Goal: Task Accomplishment & Management: Complete application form

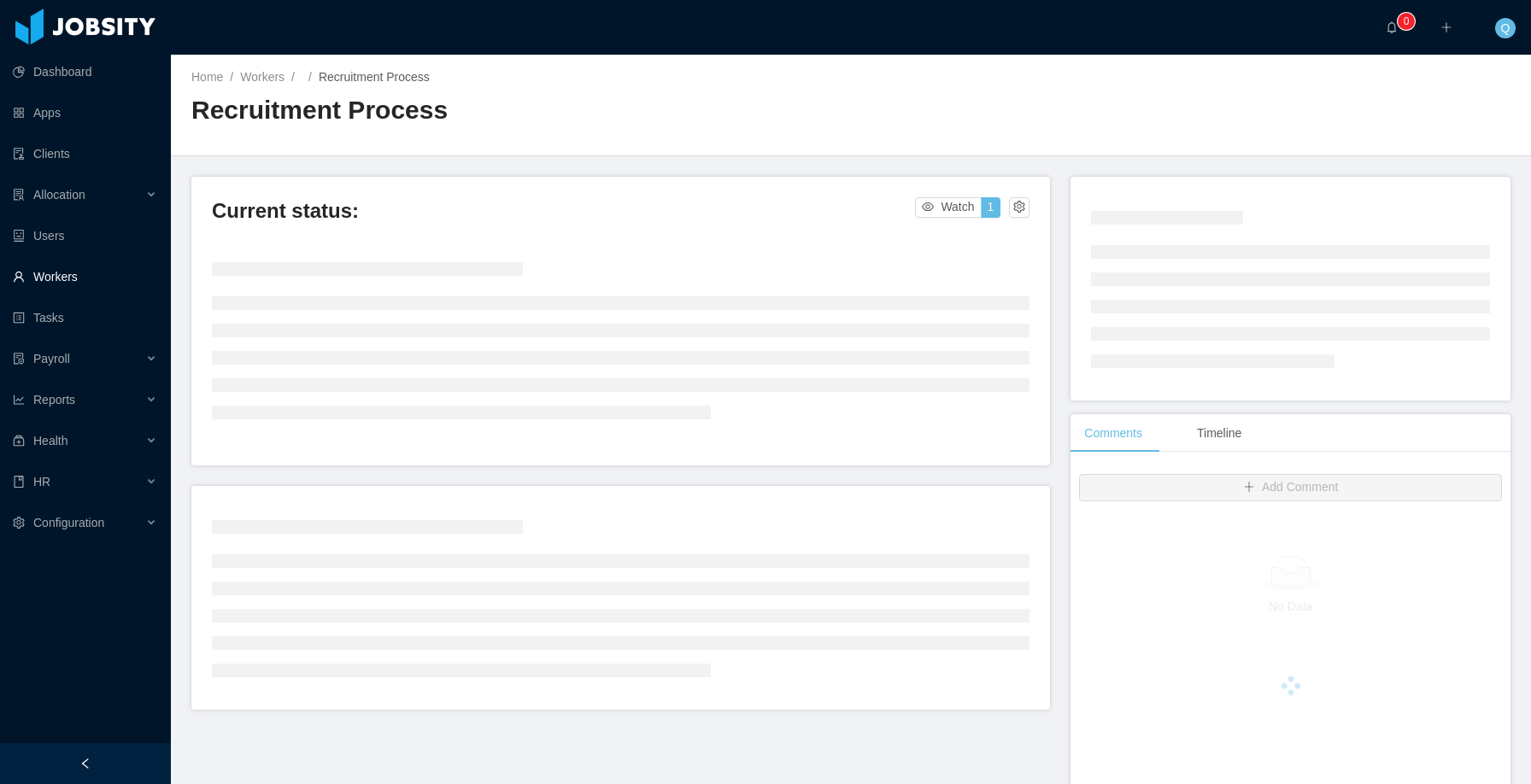
click at [93, 271] on link "Workers" at bounding box center [84, 277] width 144 height 34
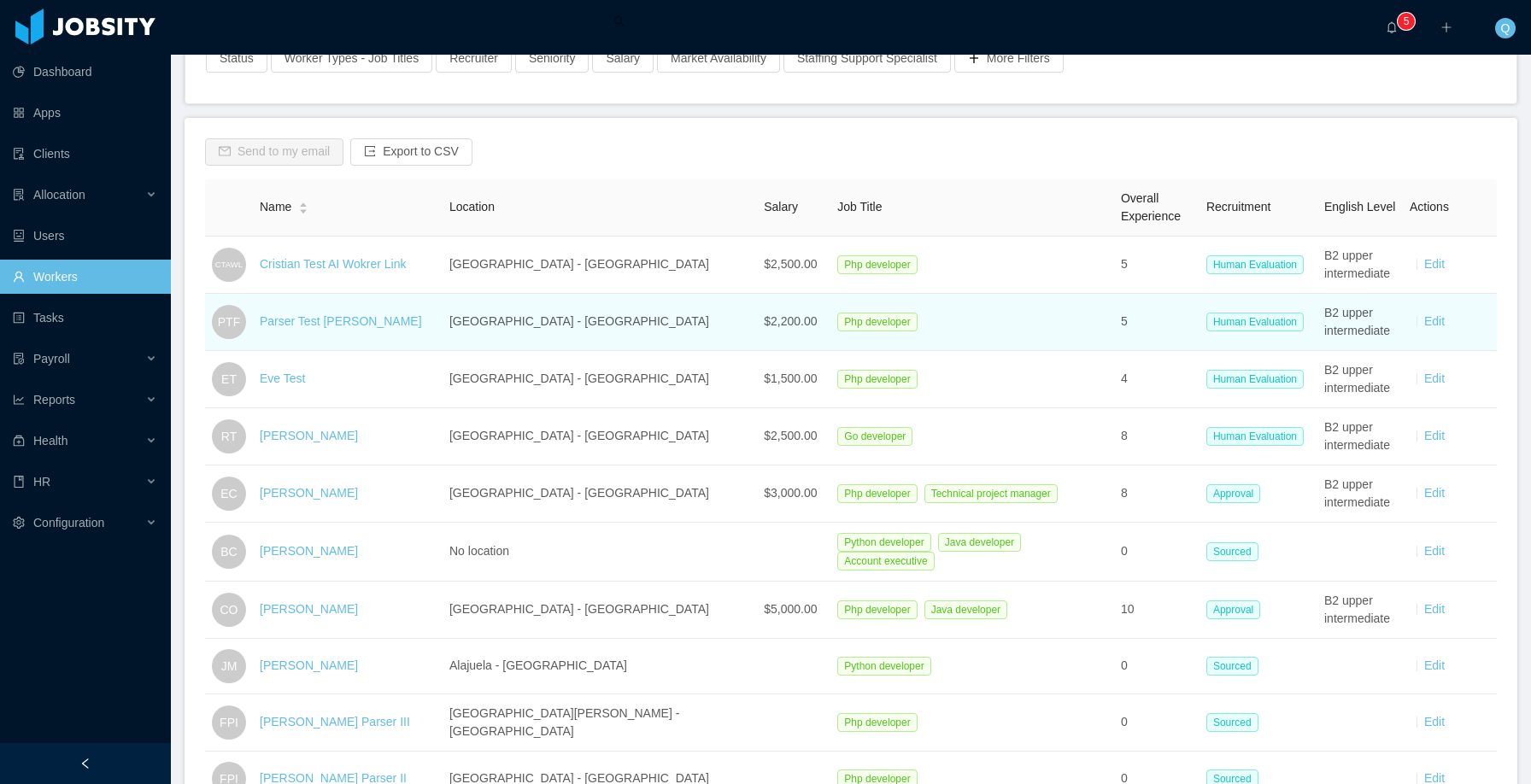
scroll to position [183, 0]
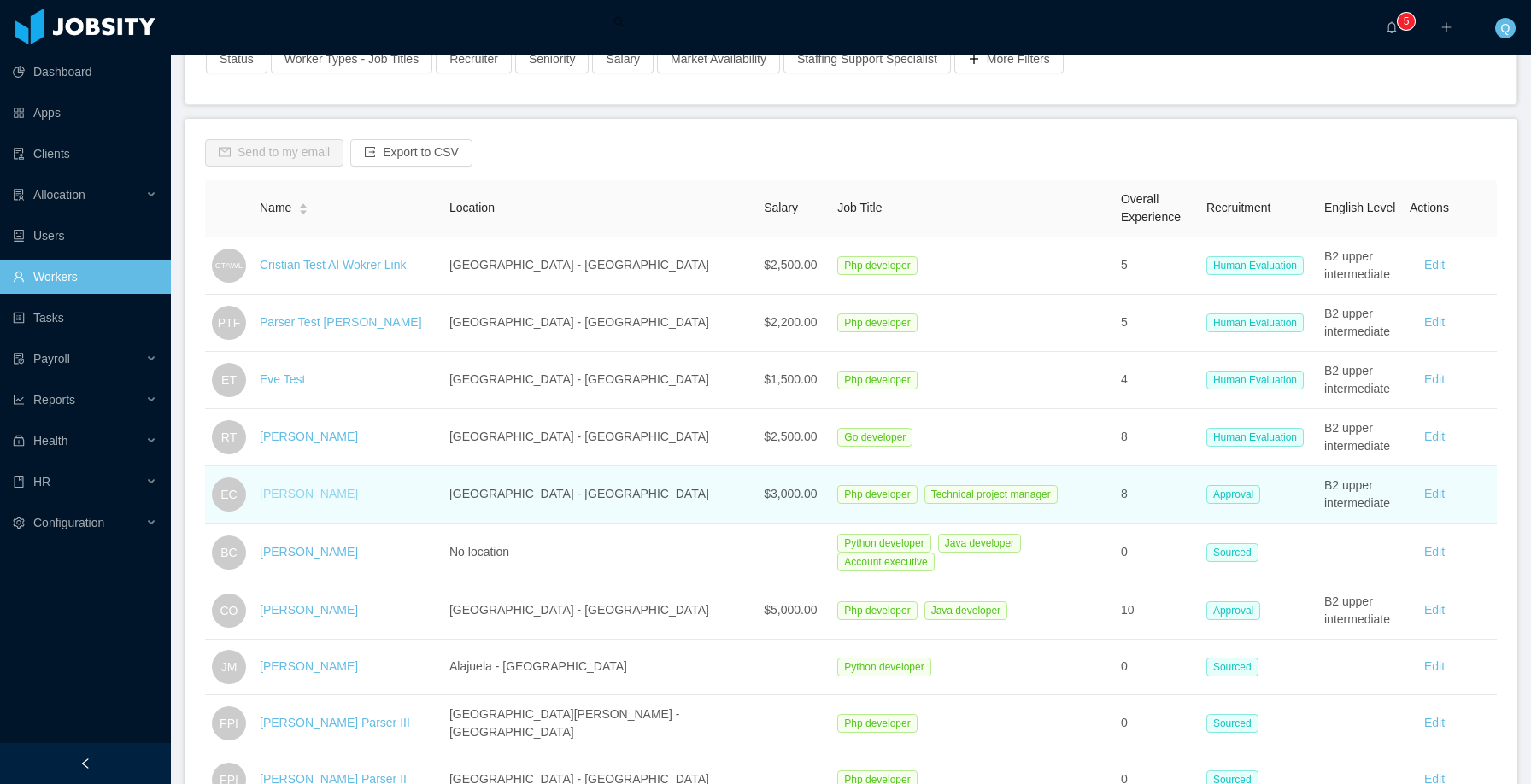
click at [303, 493] on link "[PERSON_NAME]" at bounding box center [309, 493] width 98 height 13
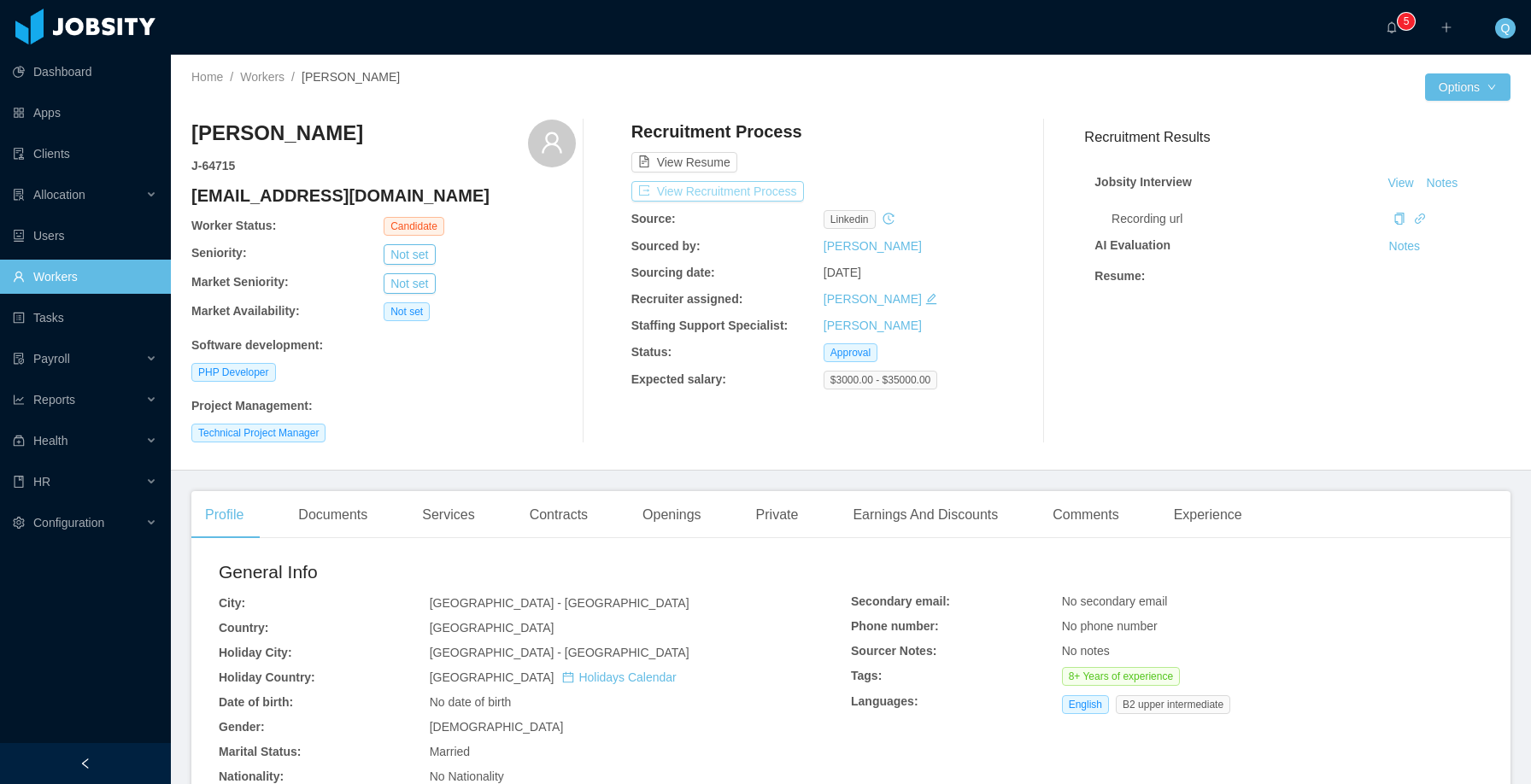
click at [729, 191] on button "View Recruitment Process" at bounding box center [717, 191] width 173 height 21
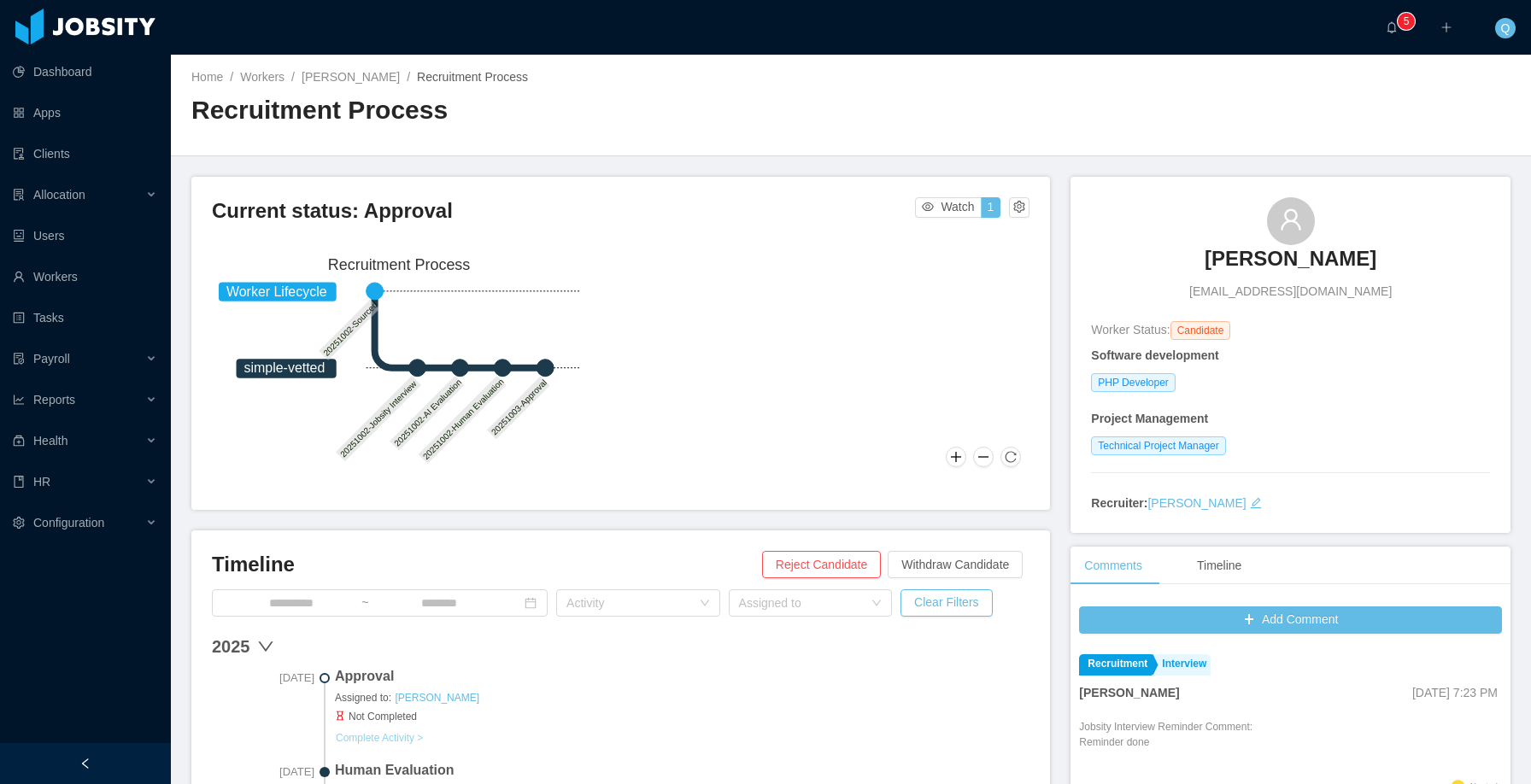
click at [376, 738] on button "Complete Activity >" at bounding box center [379, 738] width 89 height 13
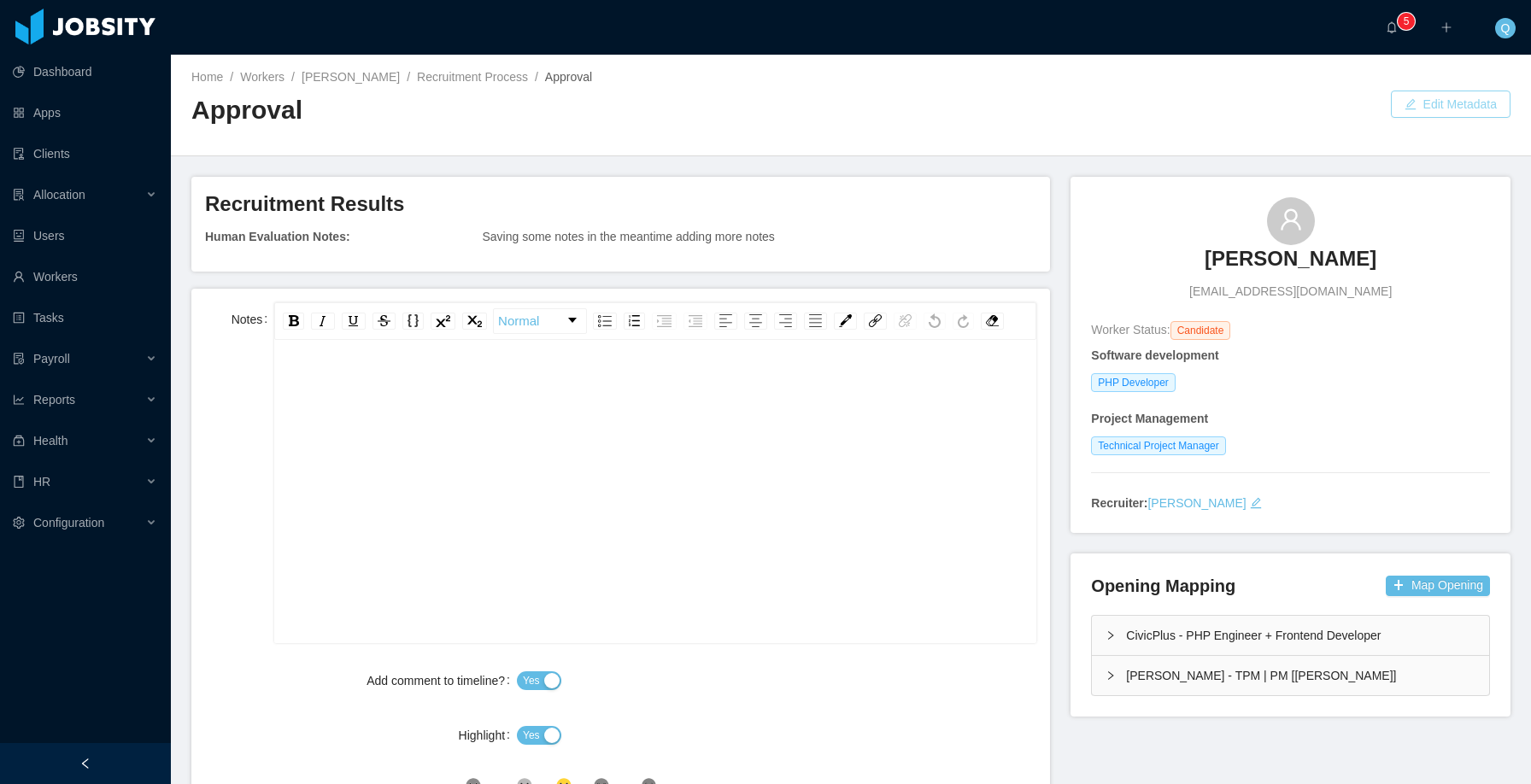
click at [1396, 112] on button "Edit Metadata" at bounding box center [1451, 104] width 120 height 28
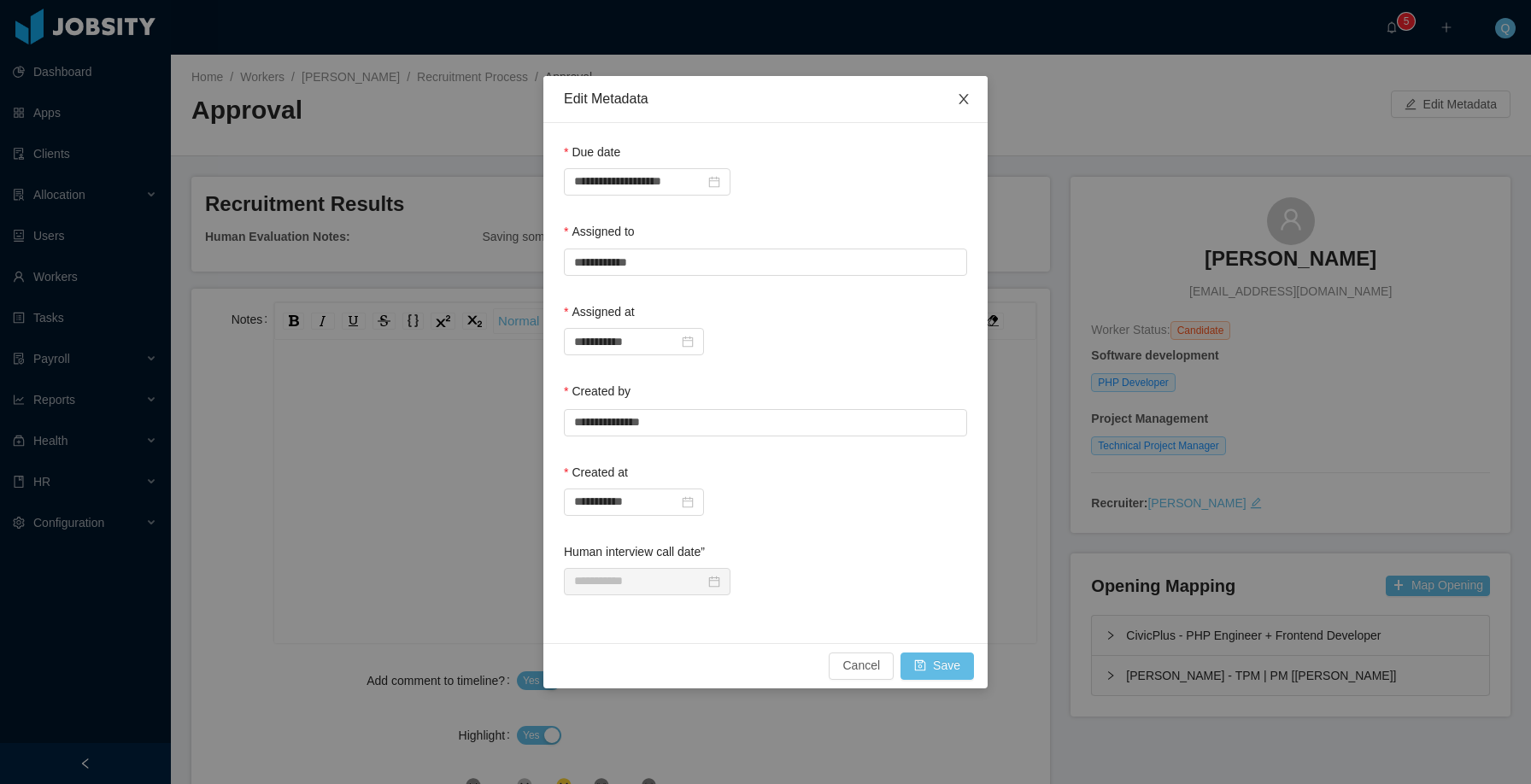
click at [967, 105] on icon "icon: close" at bounding box center [963, 98] width 13 height 13
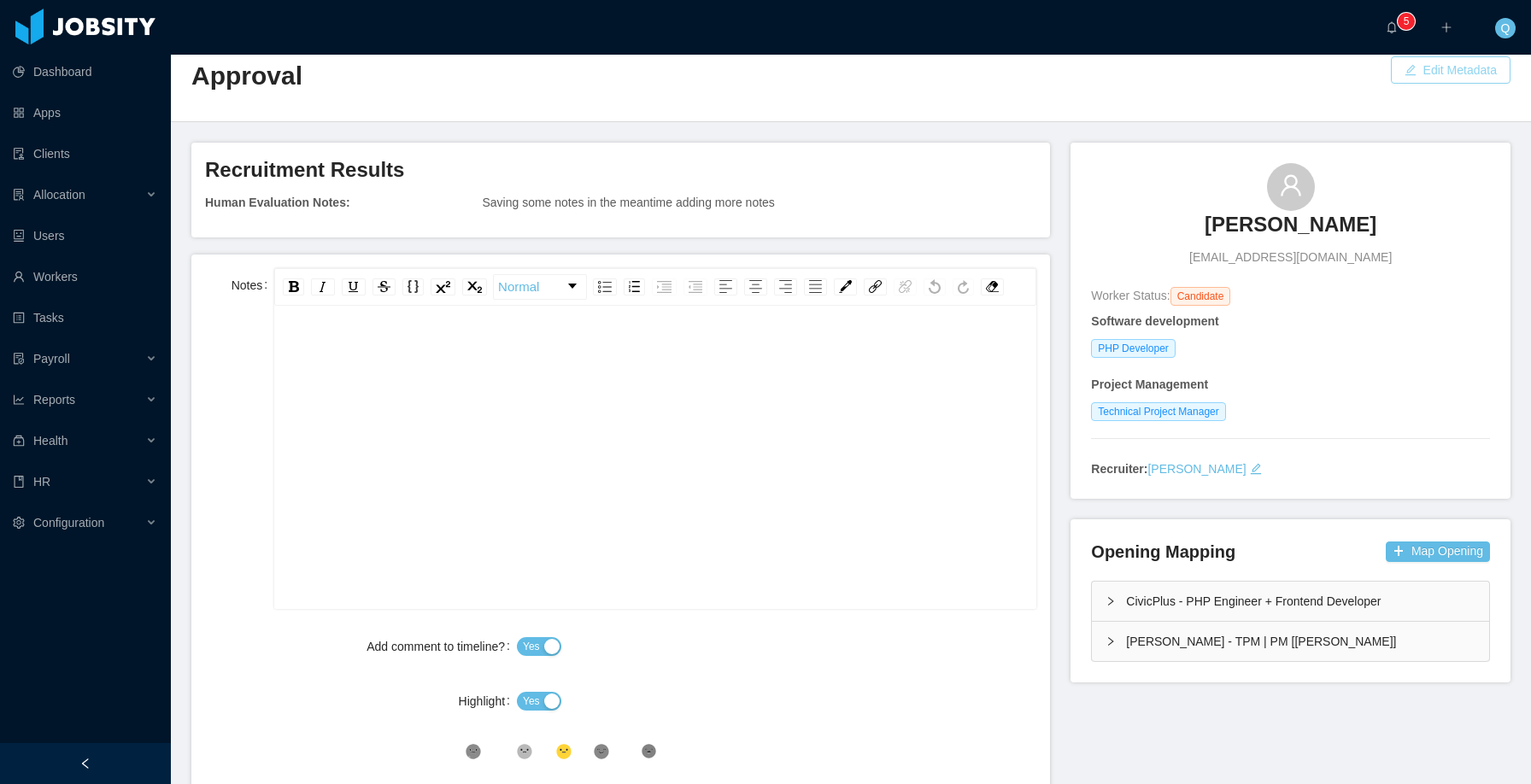
scroll to position [321, 0]
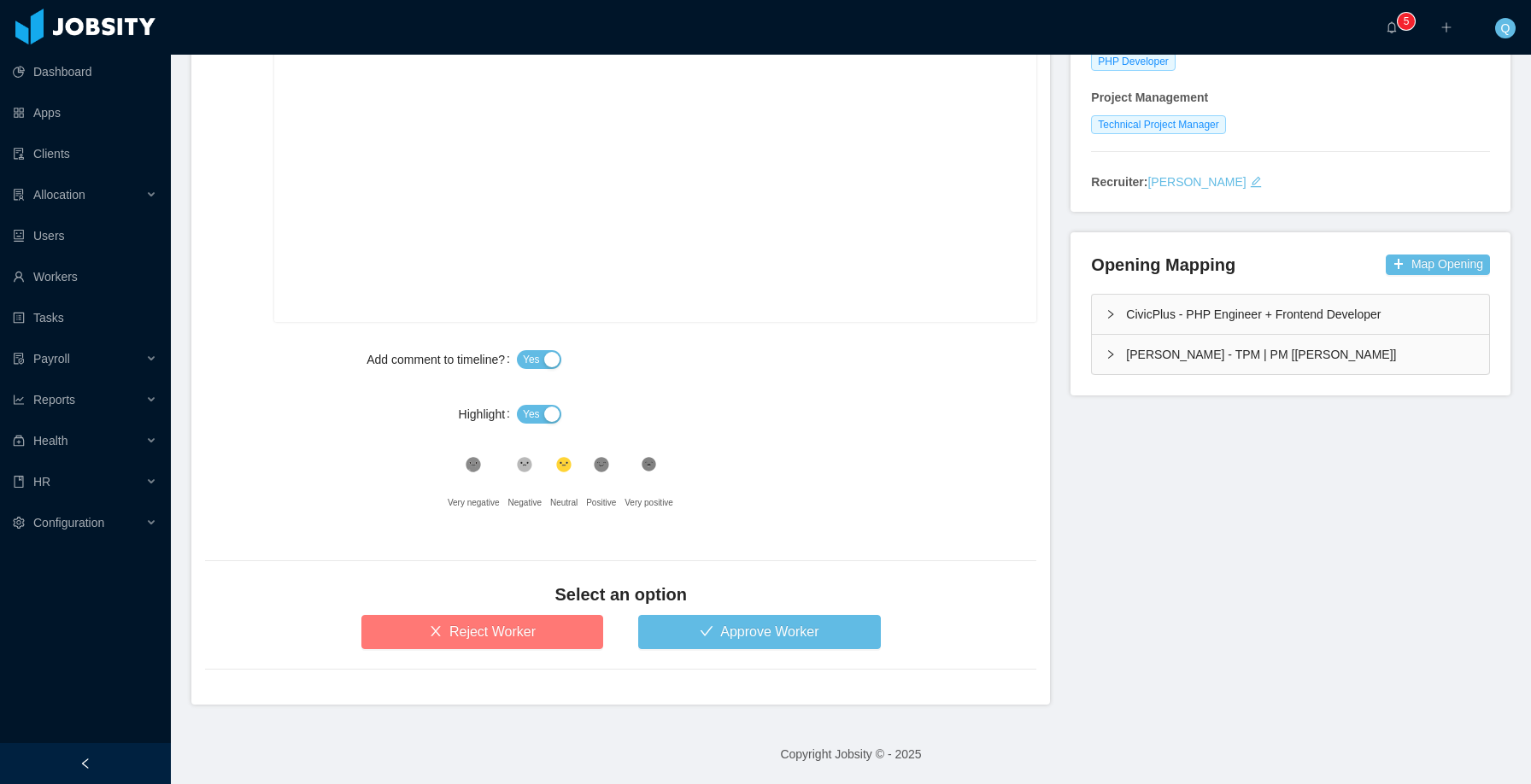
click at [534, 625] on button "Reject Worker" at bounding box center [482, 632] width 242 height 34
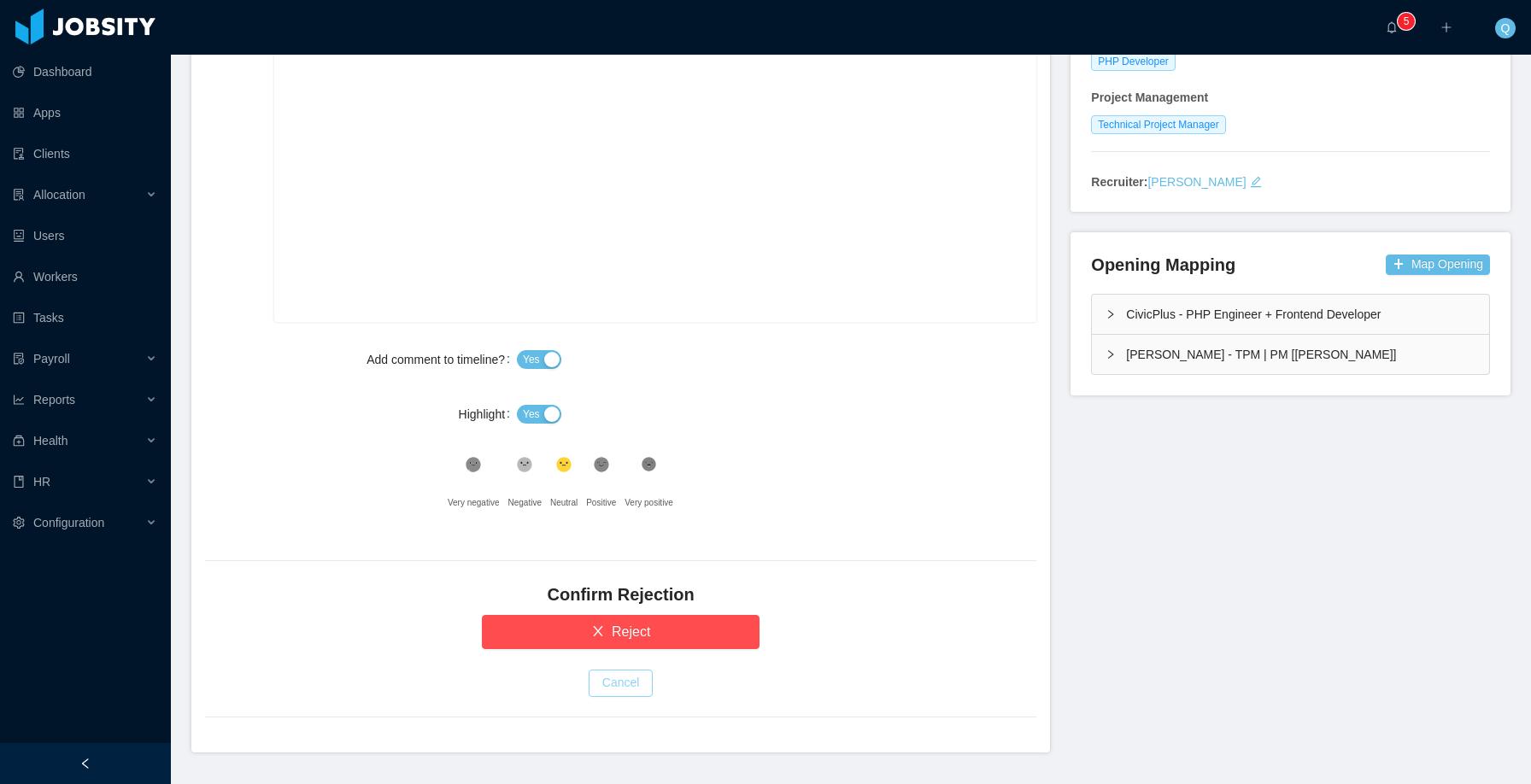
click at [611, 685] on button "Cancel" at bounding box center [621, 683] width 65 height 28
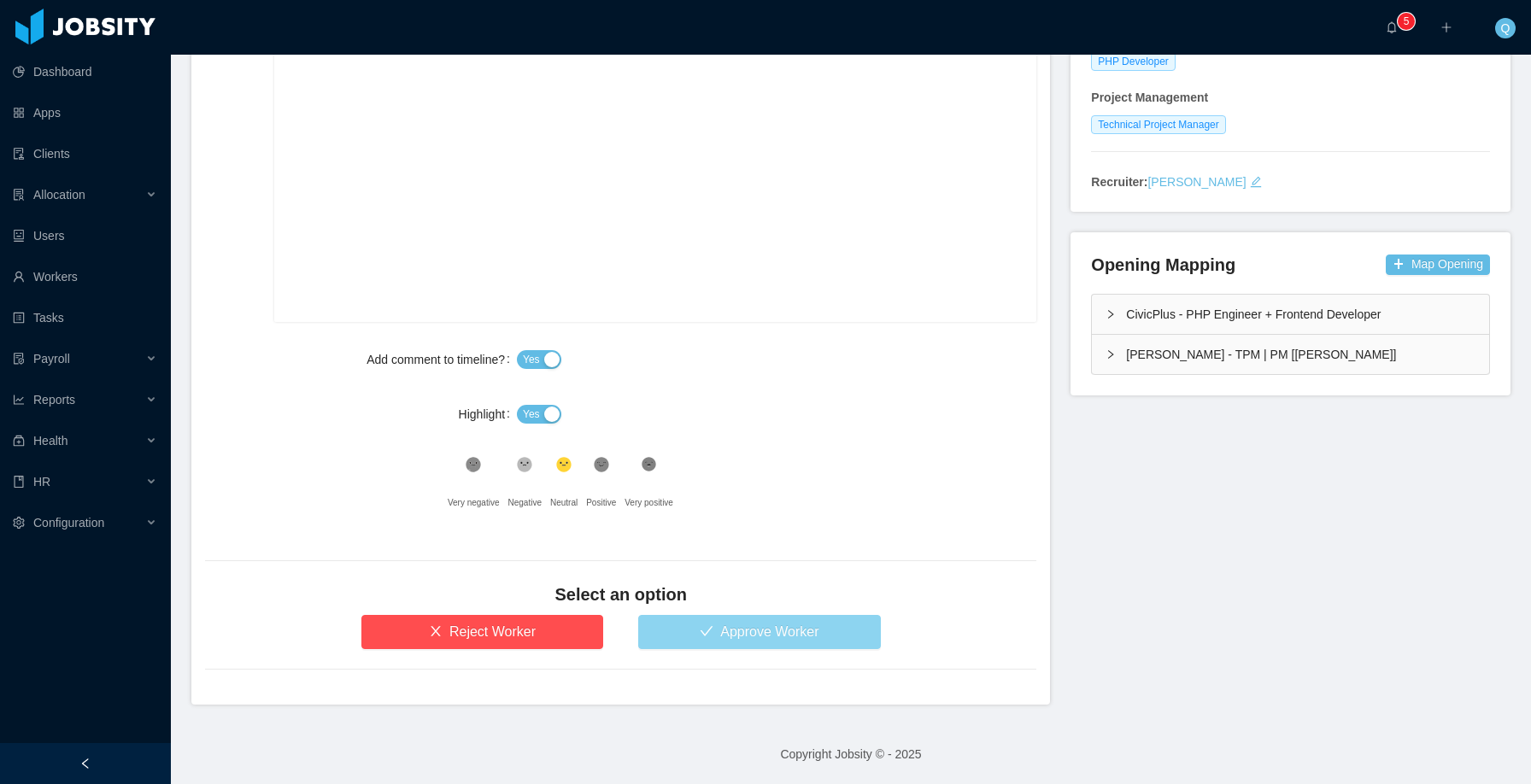
click at [684, 637] on button "Approve Worker" at bounding box center [759, 632] width 242 height 34
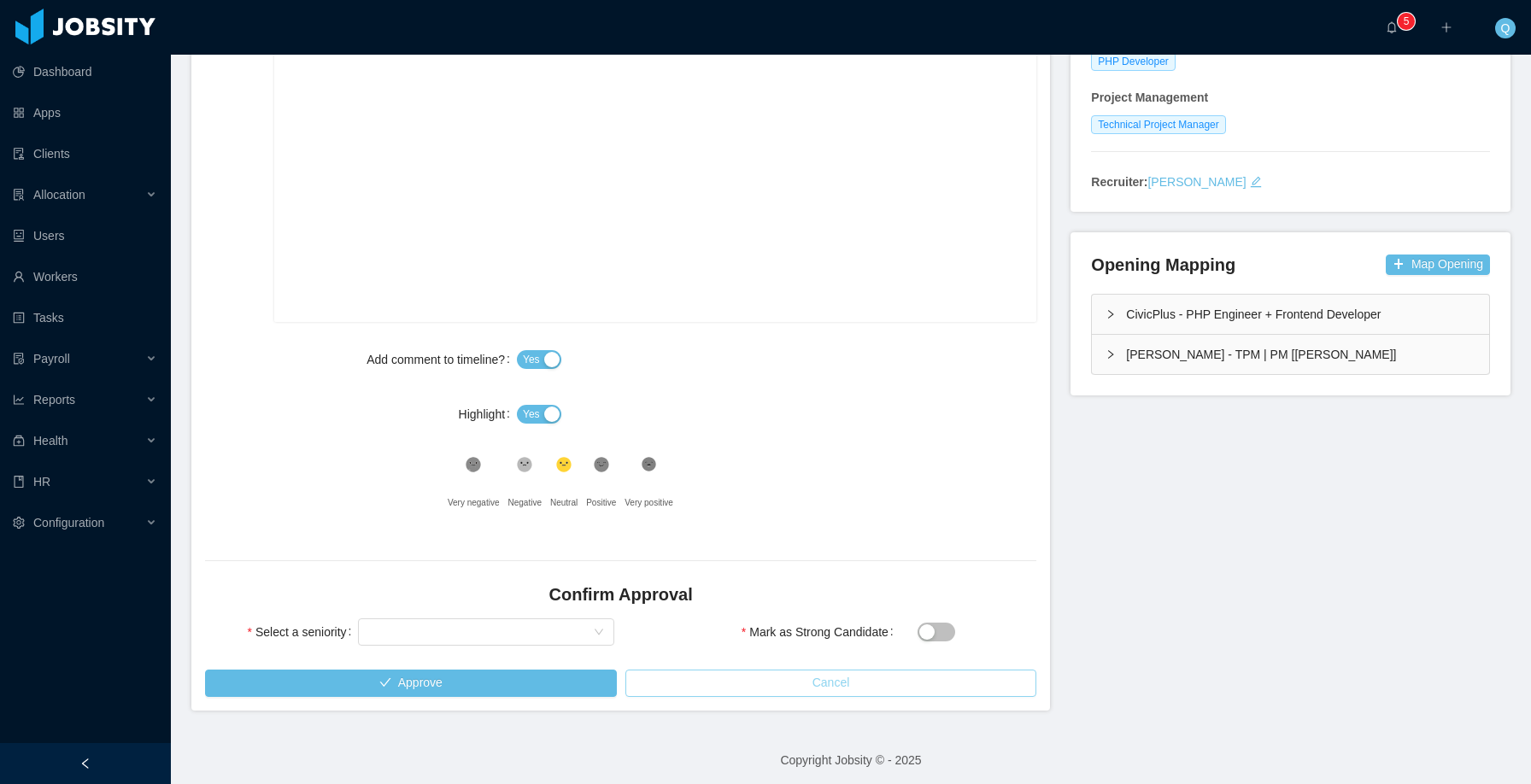
click at [689, 679] on button "Cancel" at bounding box center [832, 683] width 412 height 28
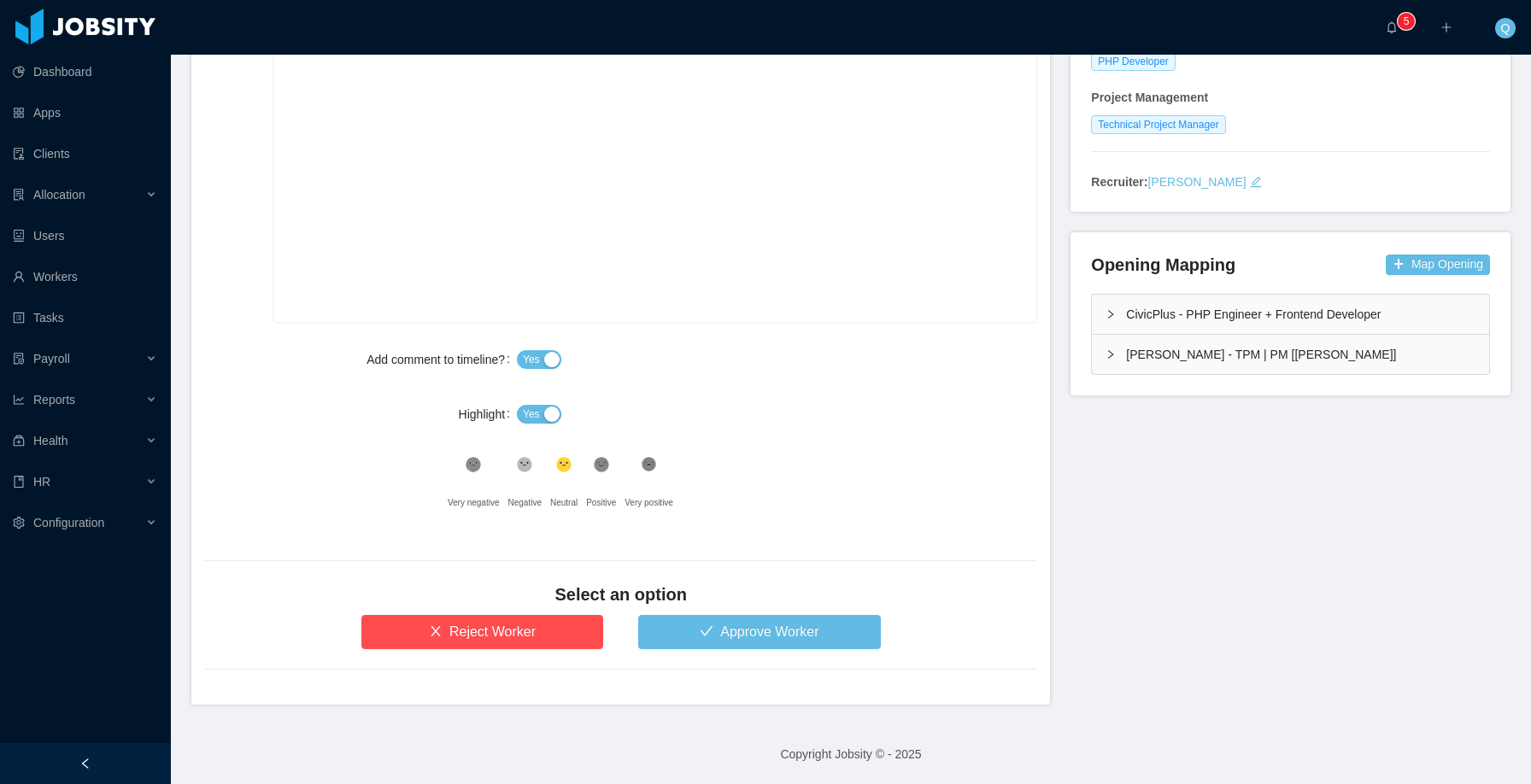
scroll to position [0, 0]
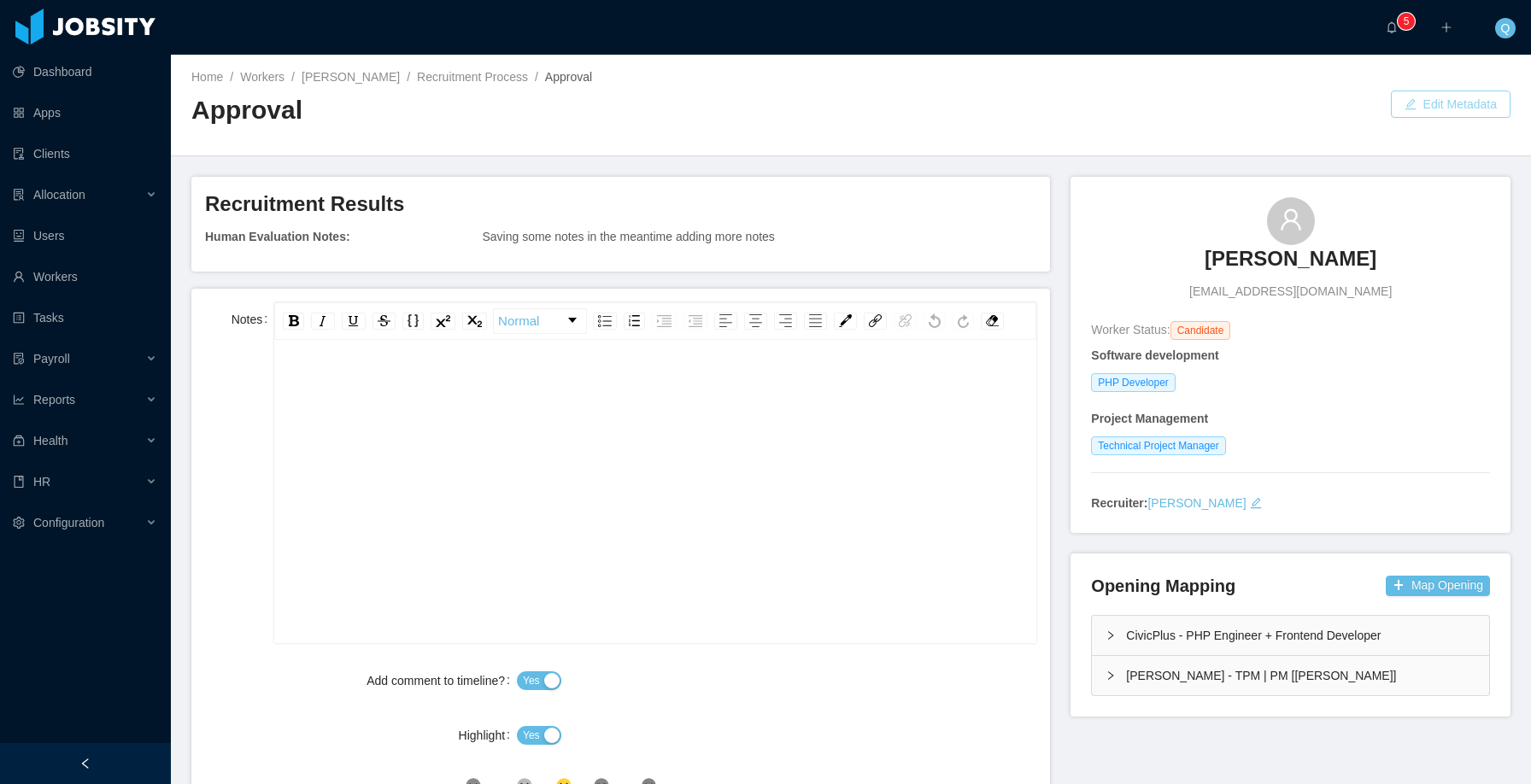
click at [1408, 100] on button "Edit Metadata" at bounding box center [1451, 104] width 120 height 28
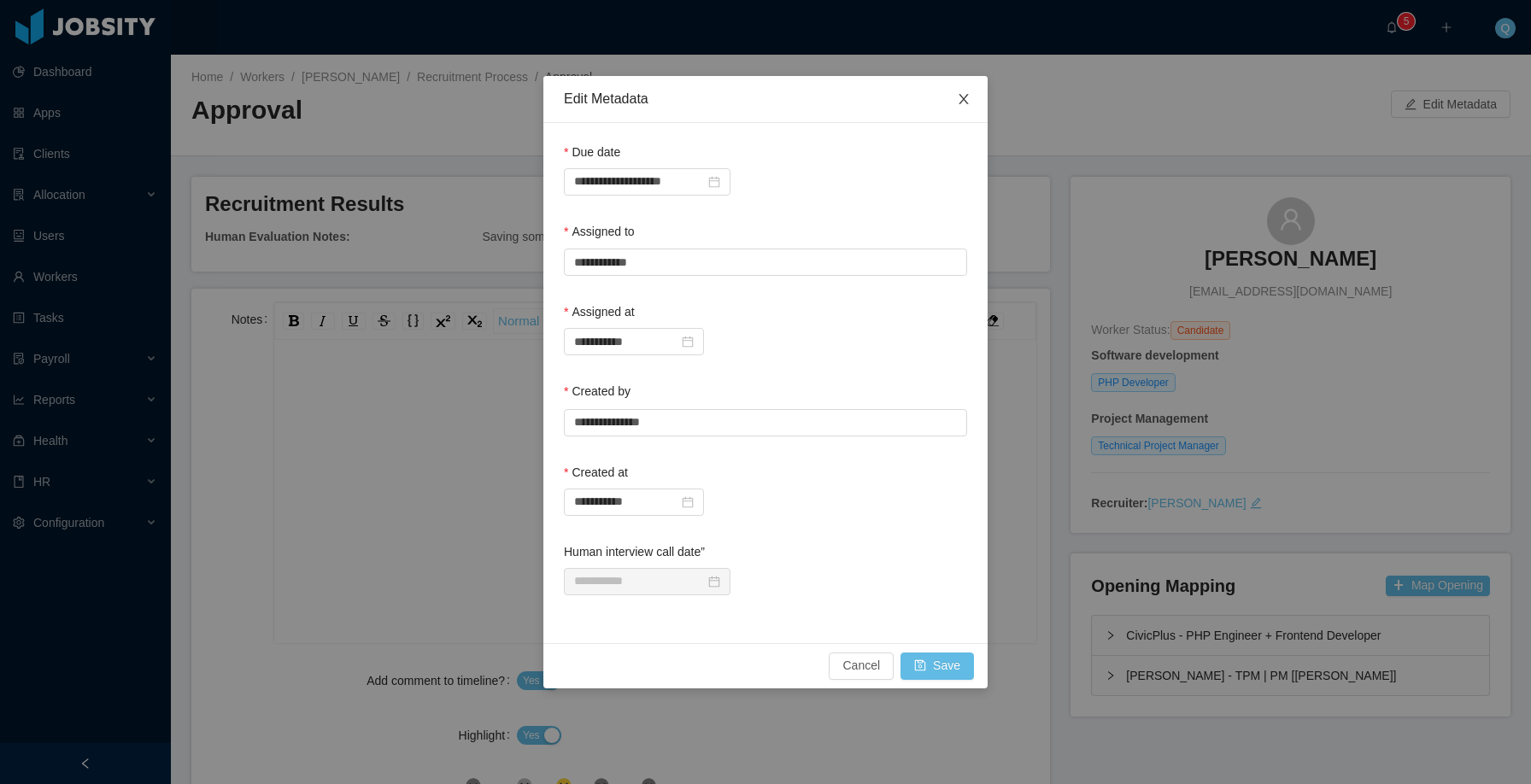
click at [969, 105] on icon "icon: close" at bounding box center [963, 98] width 13 height 13
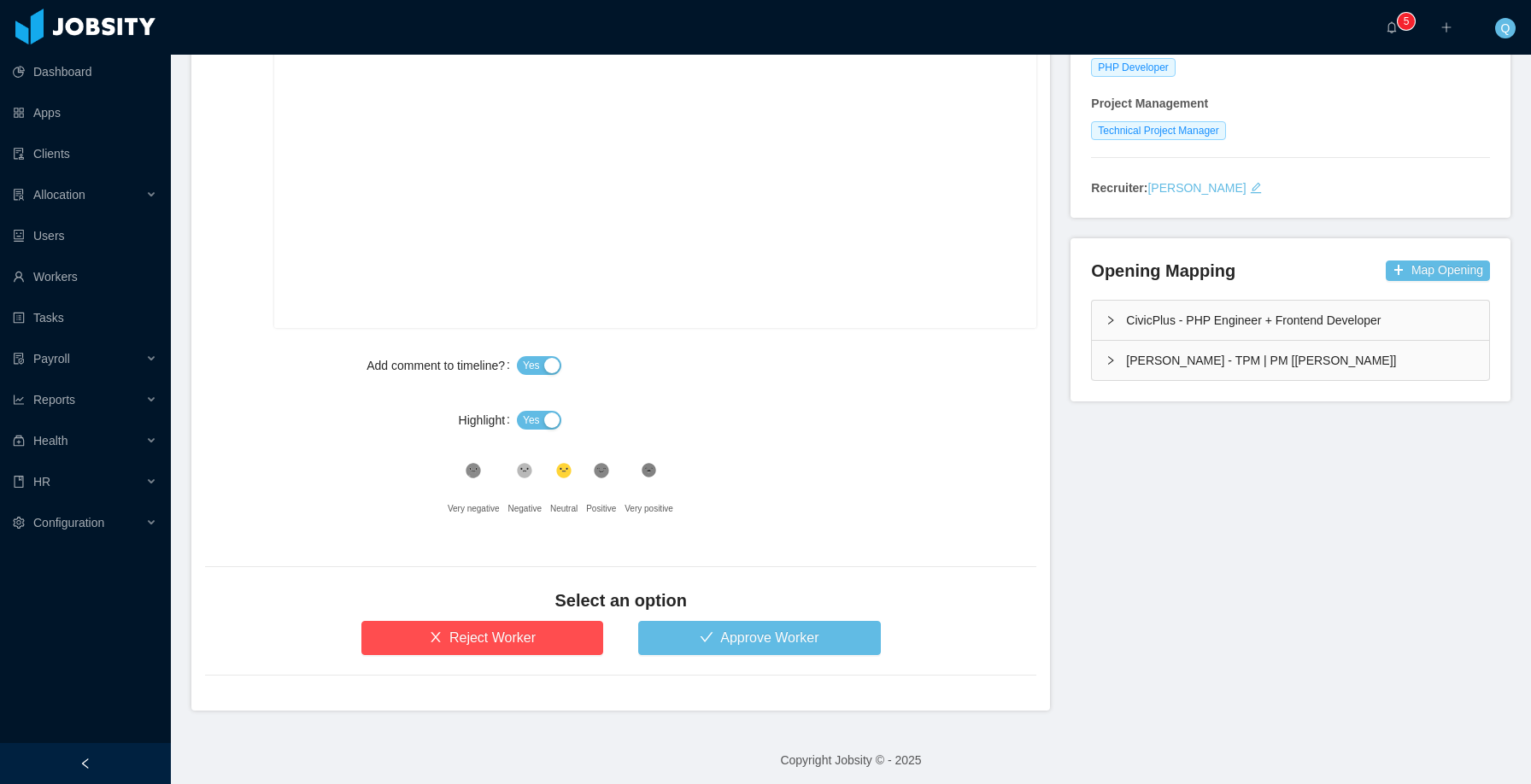
scroll to position [321, 0]
